Goal: Communication & Community: Answer question/provide support

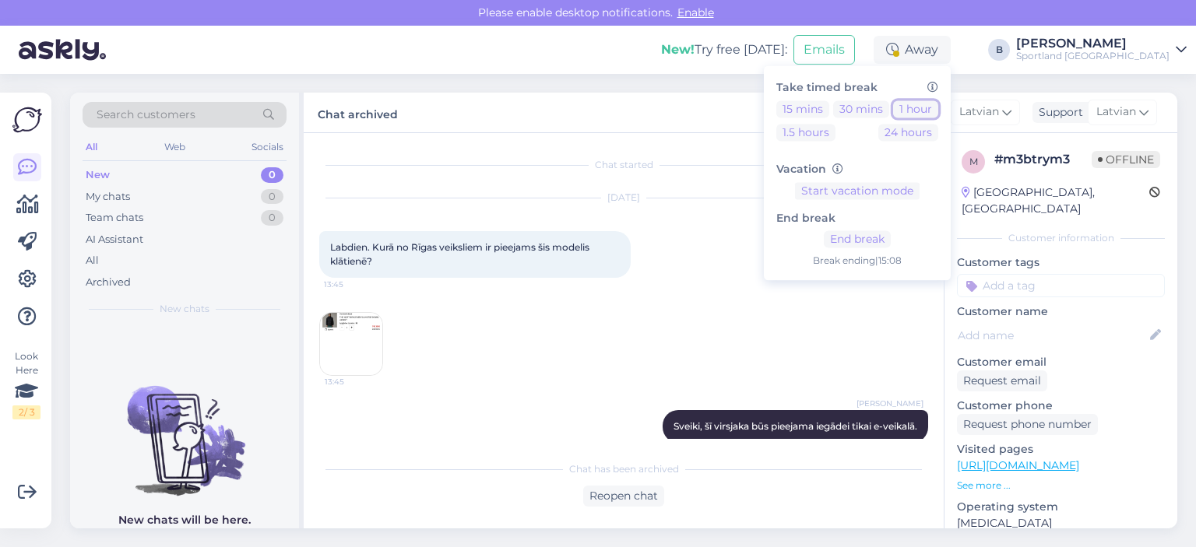
scroll to position [725, 0]
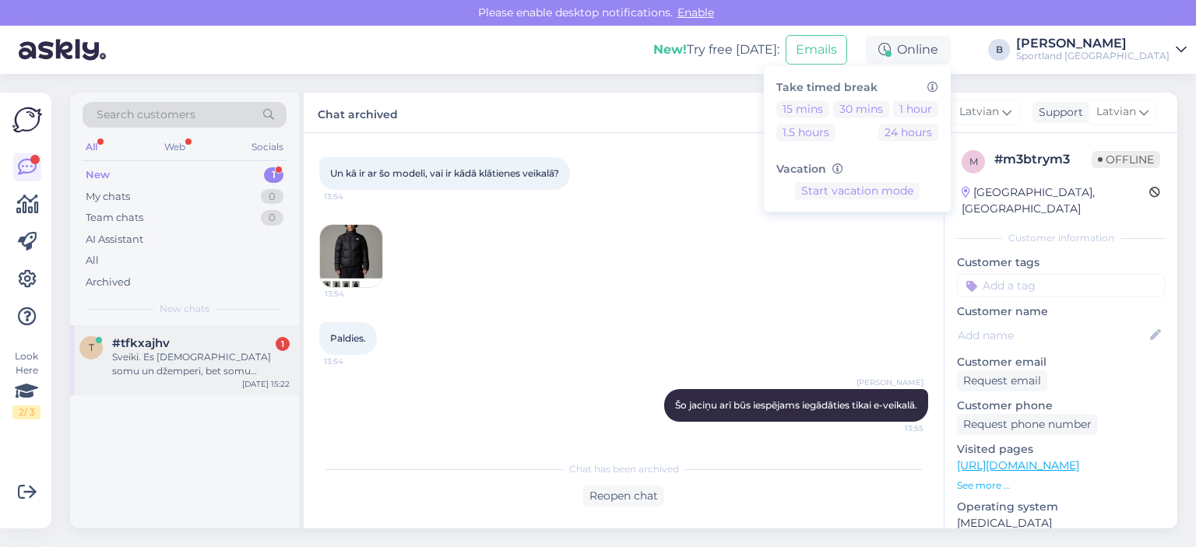
click at [156, 379] on div "t #tfkxajhv 1 Sveiki. Es [DEMOGRAPHIC_DATA] somu un džemperi, bet somu nedabūju…" at bounding box center [184, 360] width 229 height 70
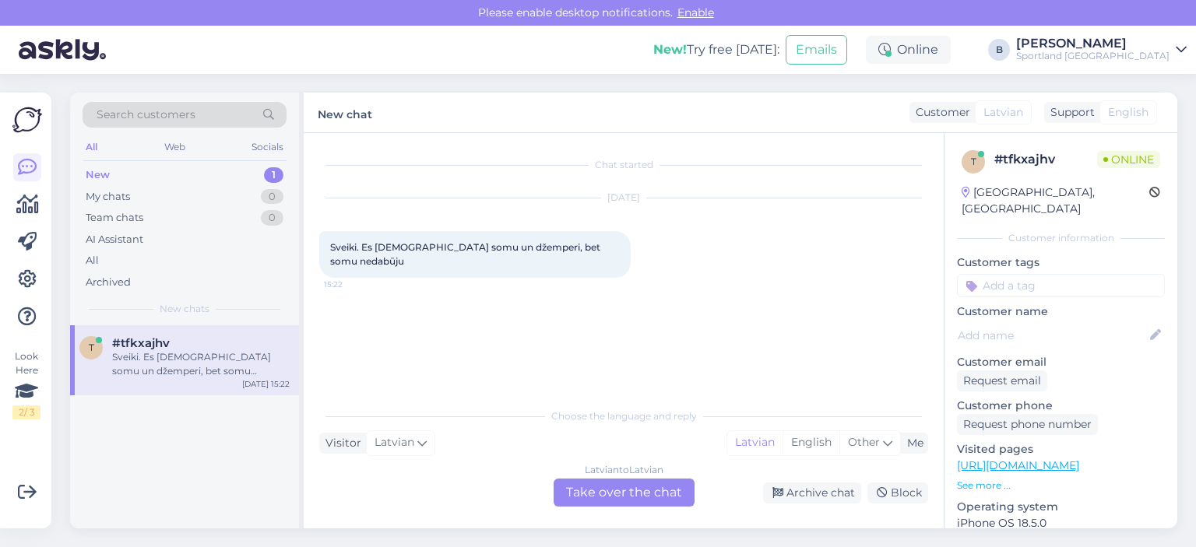
click at [626, 493] on div "Latvian to Latvian Take over the chat" at bounding box center [624, 493] width 141 height 28
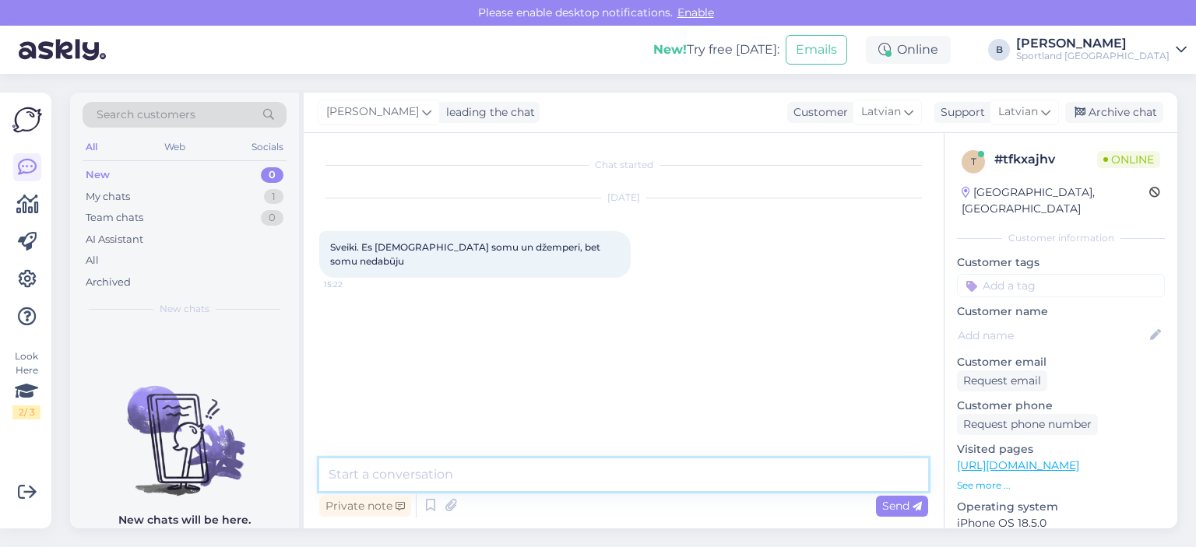
click at [621, 480] on textarea at bounding box center [623, 475] width 609 height 33
type textarea "Sveiki, kāds ir pasūtījuma numurs?"
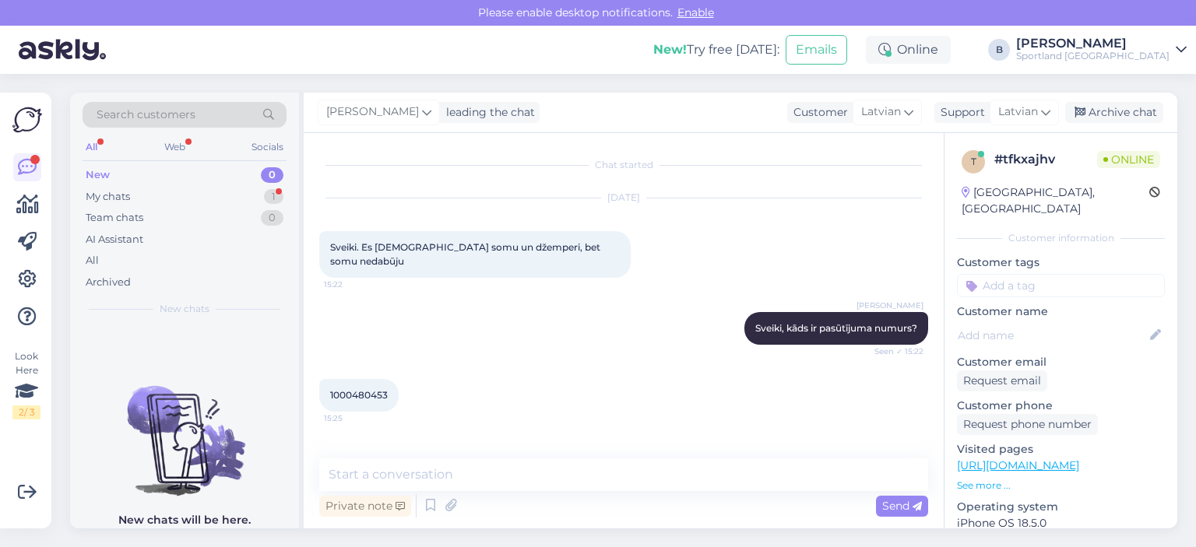
click at [357, 389] on span "1000480453" at bounding box center [359, 395] width 58 height 12
copy div "1000480453 15:25"
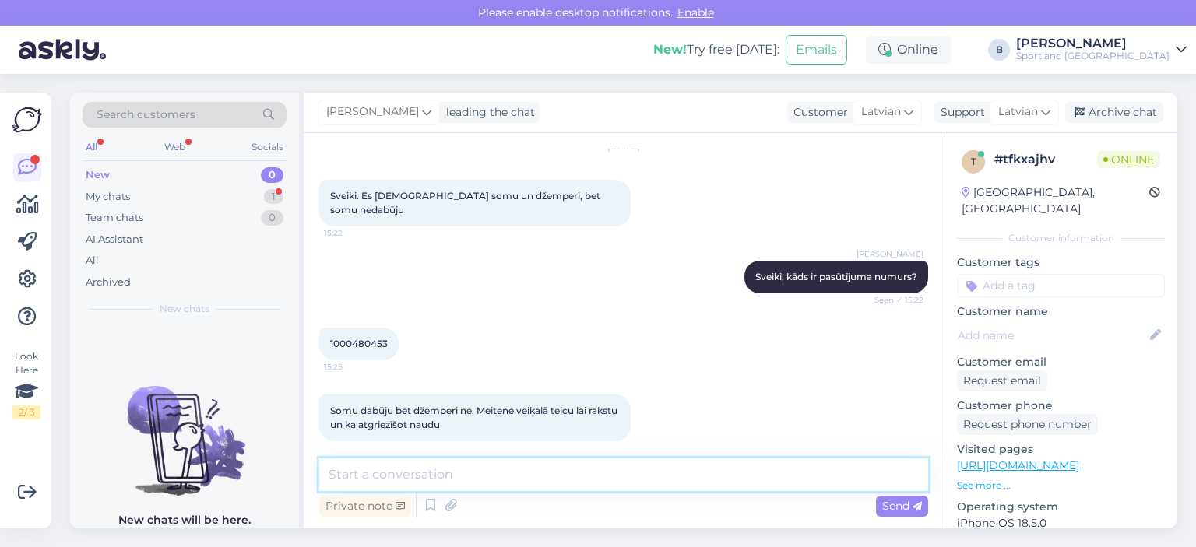
click at [470, 472] on textarea at bounding box center [623, 475] width 609 height 33
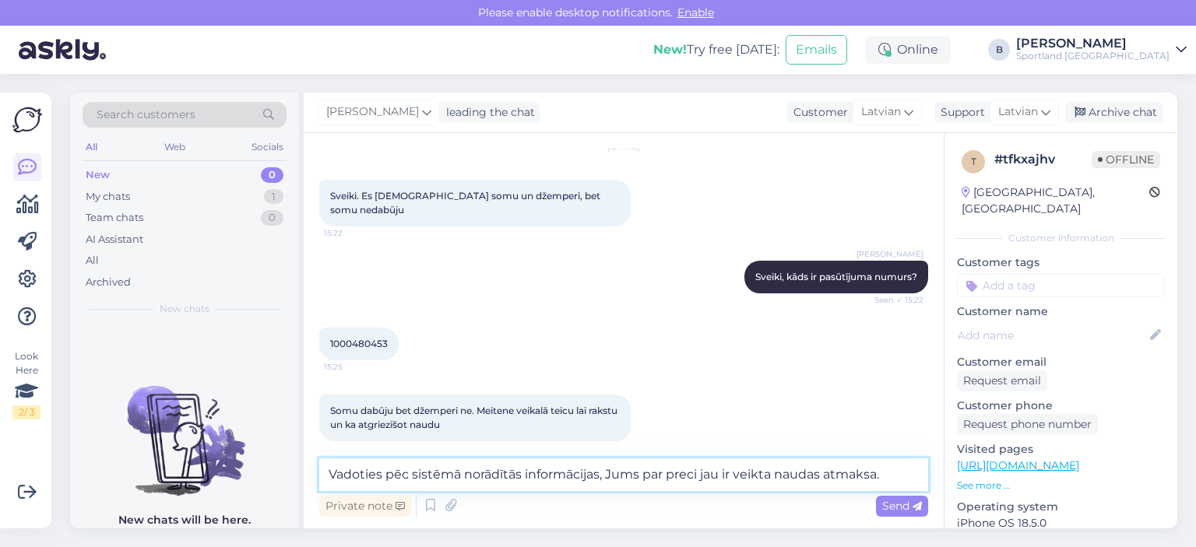
paste textarea
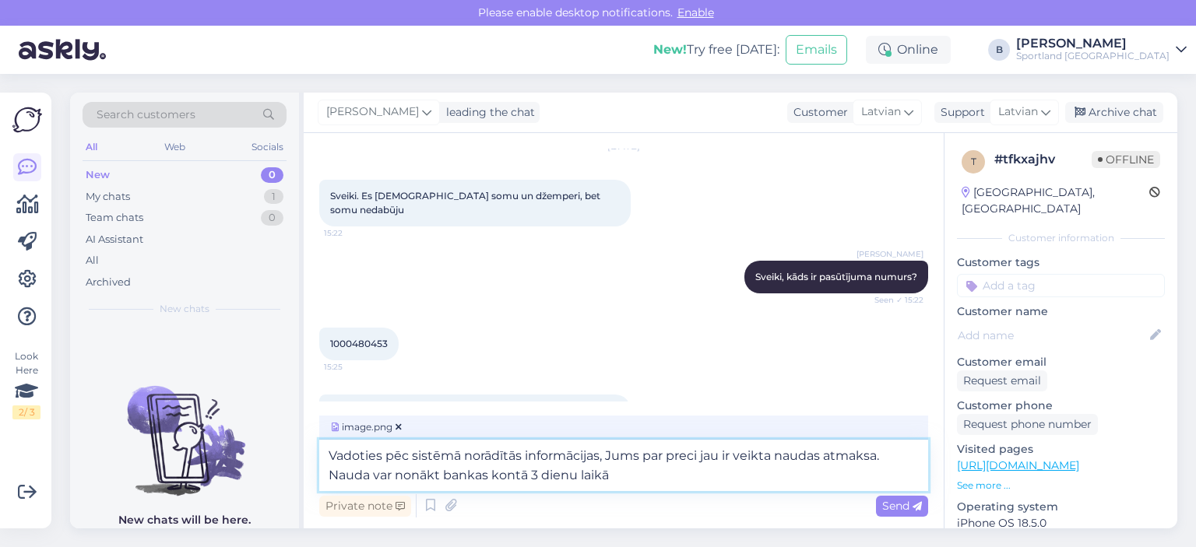
type textarea "Vadoties pēc sistēmā norādītās informācijas, Jums par preci jau ir veikta nauda…"
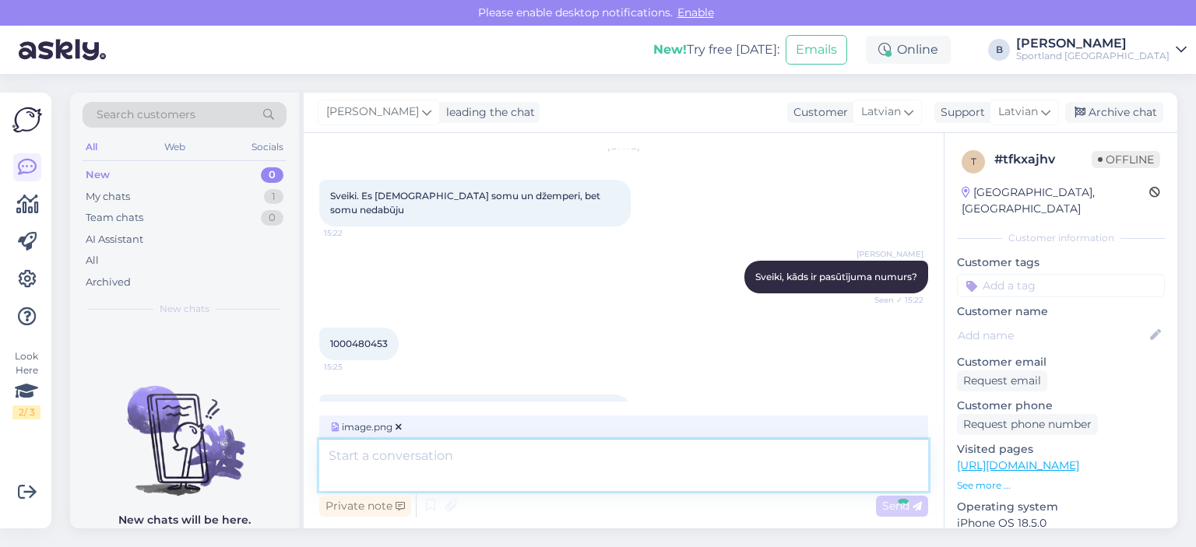
scroll to position [244, 0]
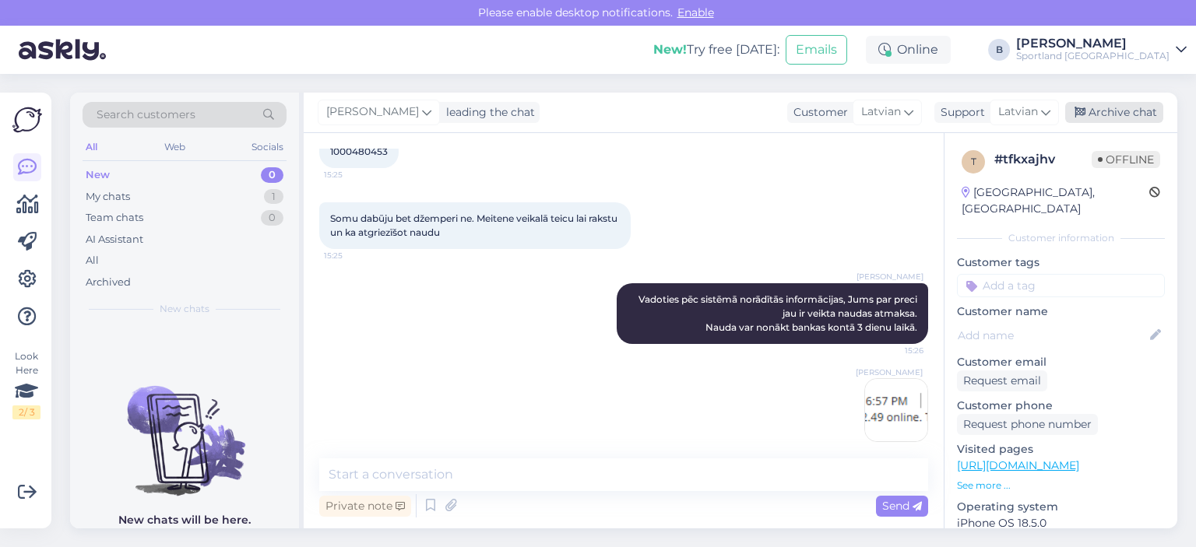
click at [1127, 117] on div "Archive chat" at bounding box center [1114, 112] width 98 height 21
